Goal: Transaction & Acquisition: Subscribe to service/newsletter

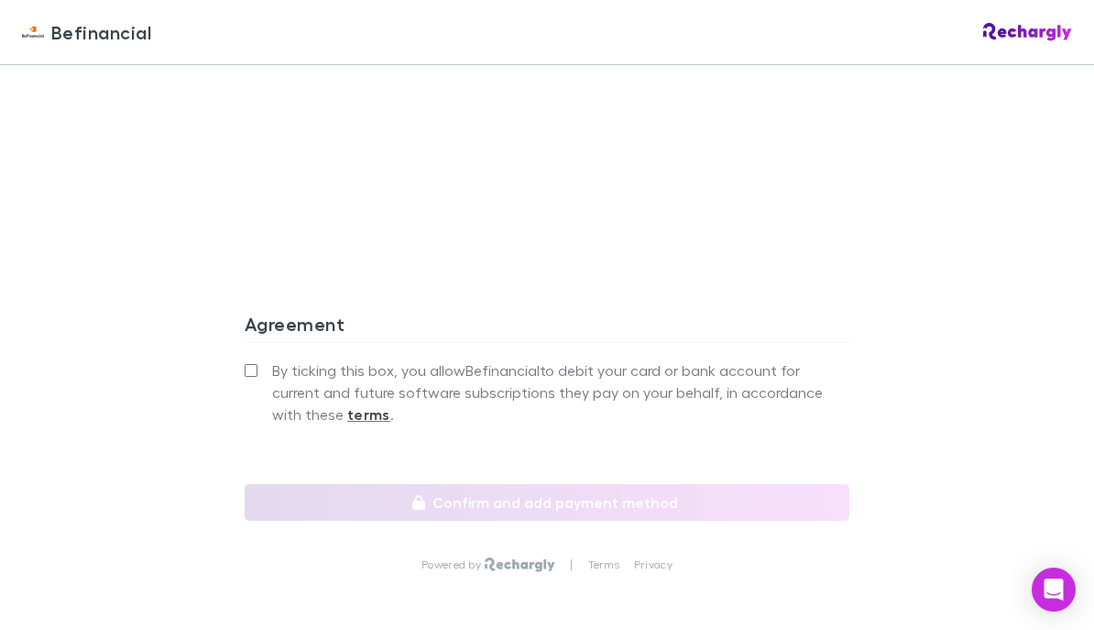
scroll to position [1718, 0]
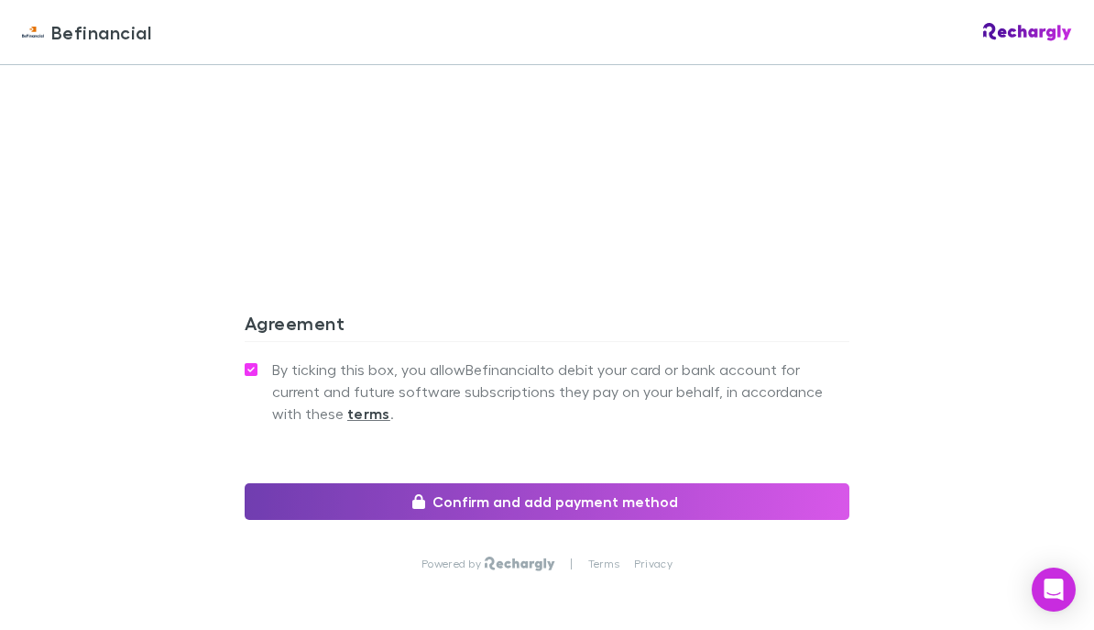
click at [298, 483] on button "Confirm and add payment method" at bounding box center [547, 501] width 605 height 37
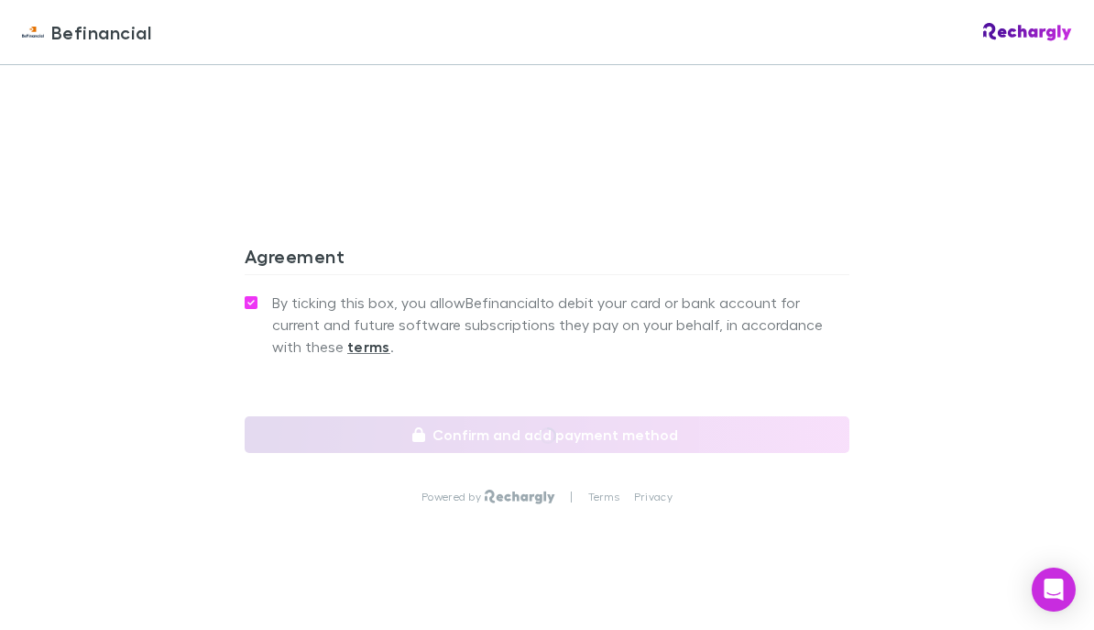
scroll to position [1784, 0]
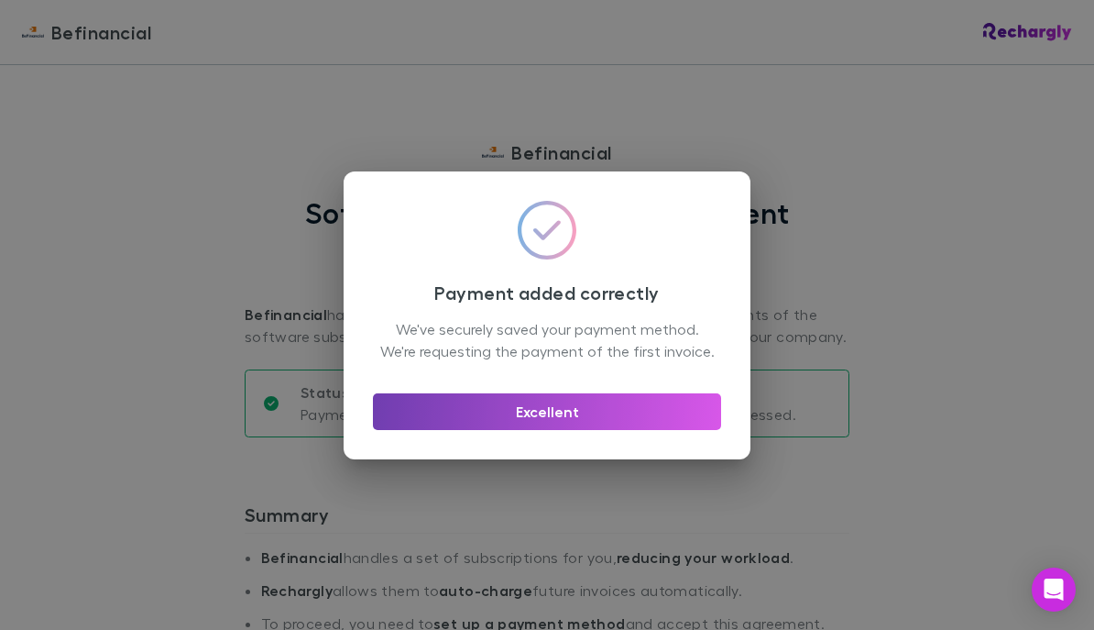
click at [471, 420] on button "Excellent" at bounding box center [547, 411] width 348 height 37
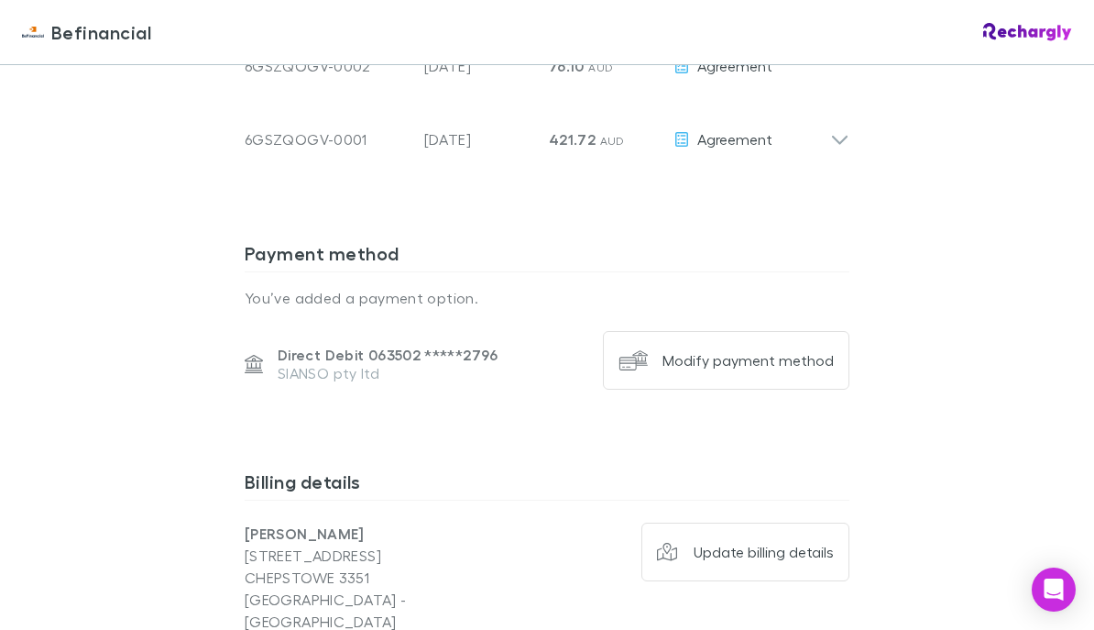
scroll to position [986, 0]
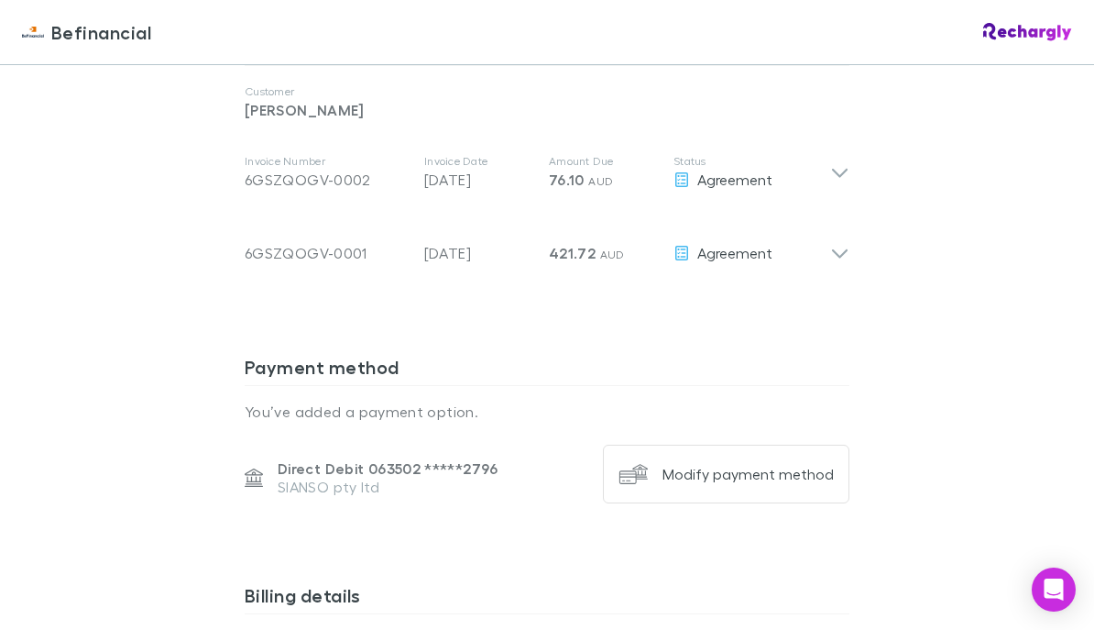
click at [833, 247] on icon at bounding box center [839, 245] width 19 height 37
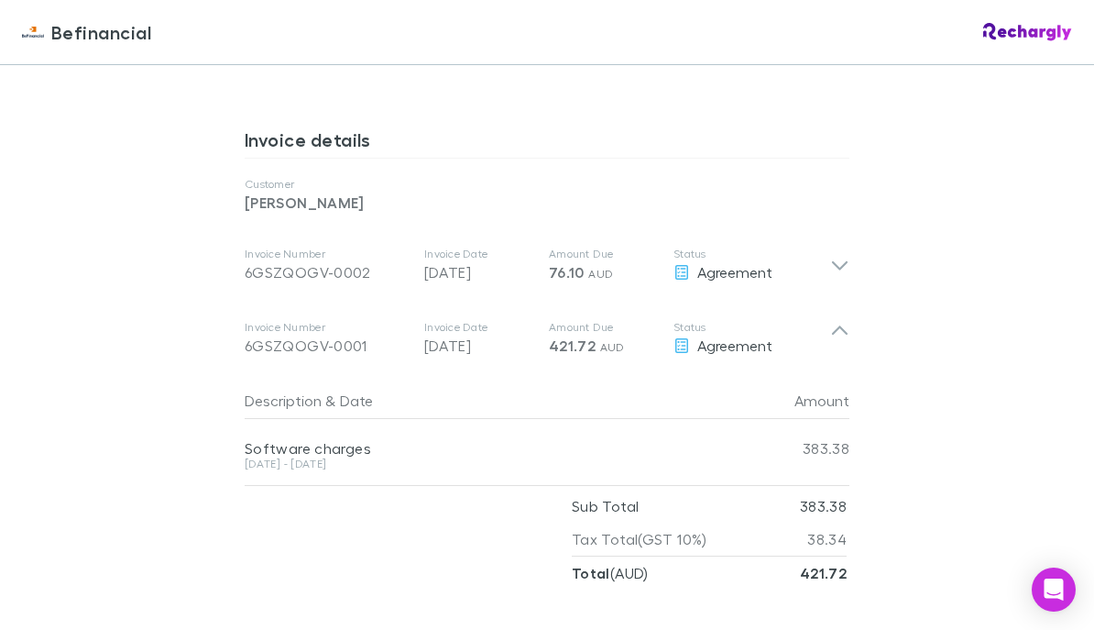
scroll to position [887, 0]
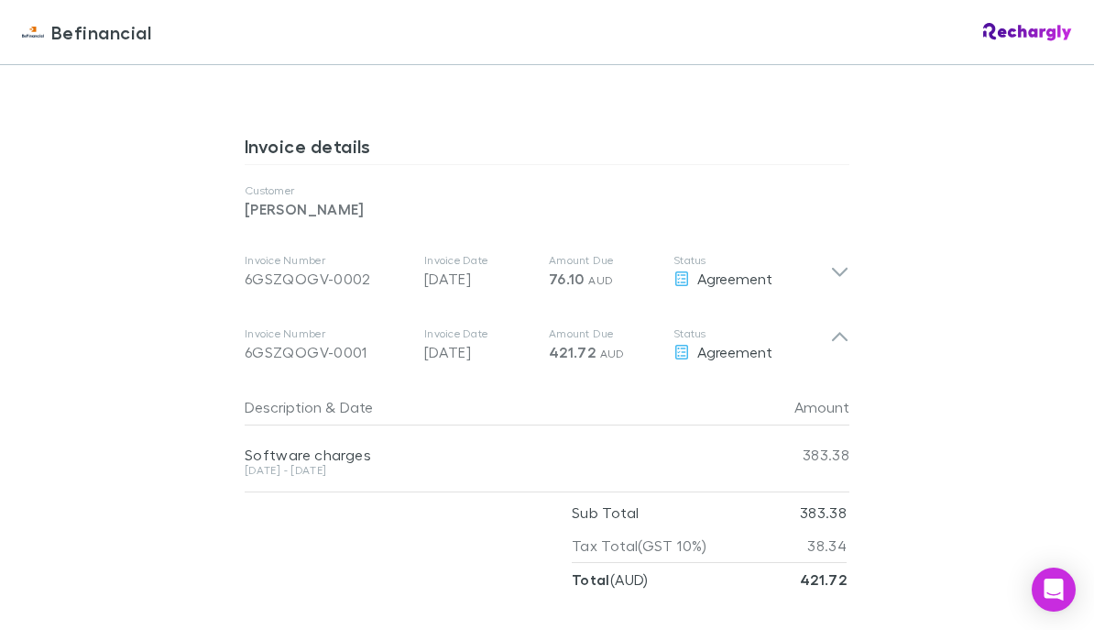
click at [840, 278] on icon at bounding box center [839, 271] width 19 height 22
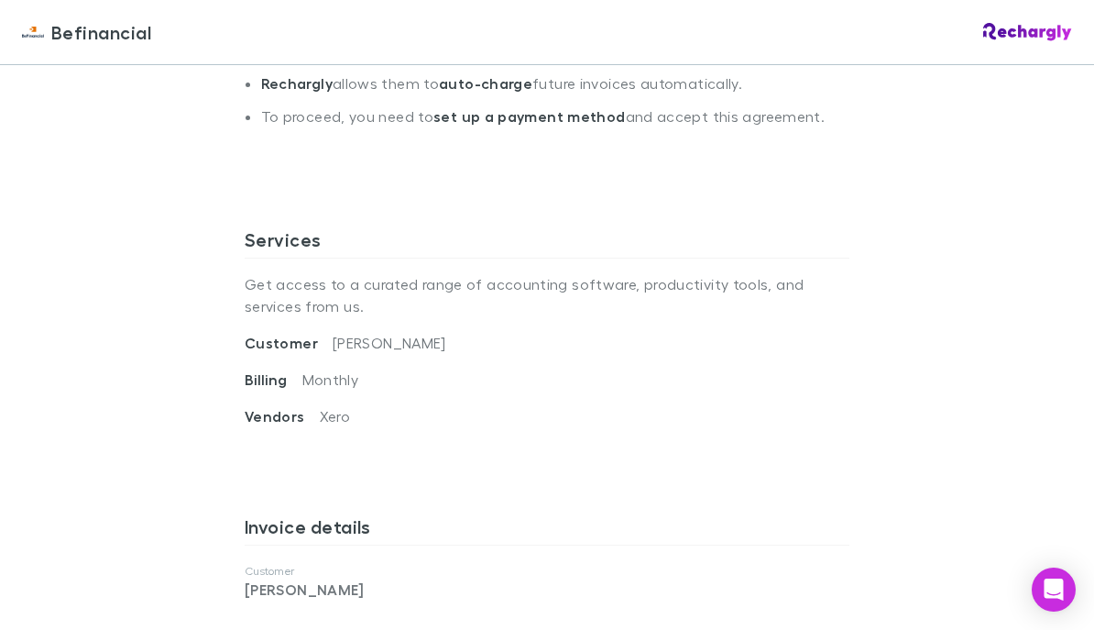
scroll to position [444, 0]
